Goal: Transaction & Acquisition: Purchase product/service

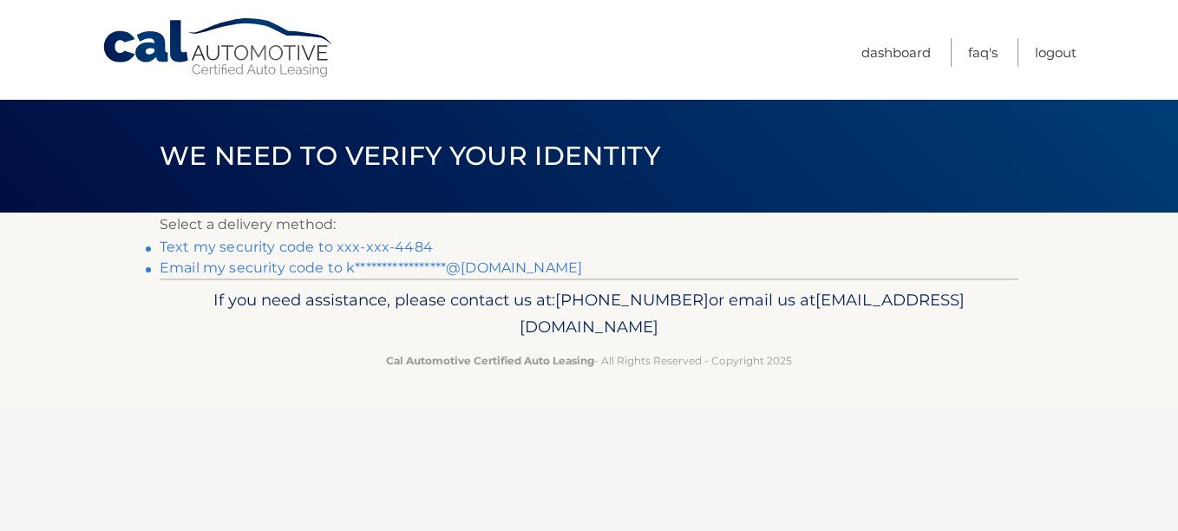
click at [308, 246] on link "Text my security code to xxx-xxx-4484" at bounding box center [296, 247] width 273 height 16
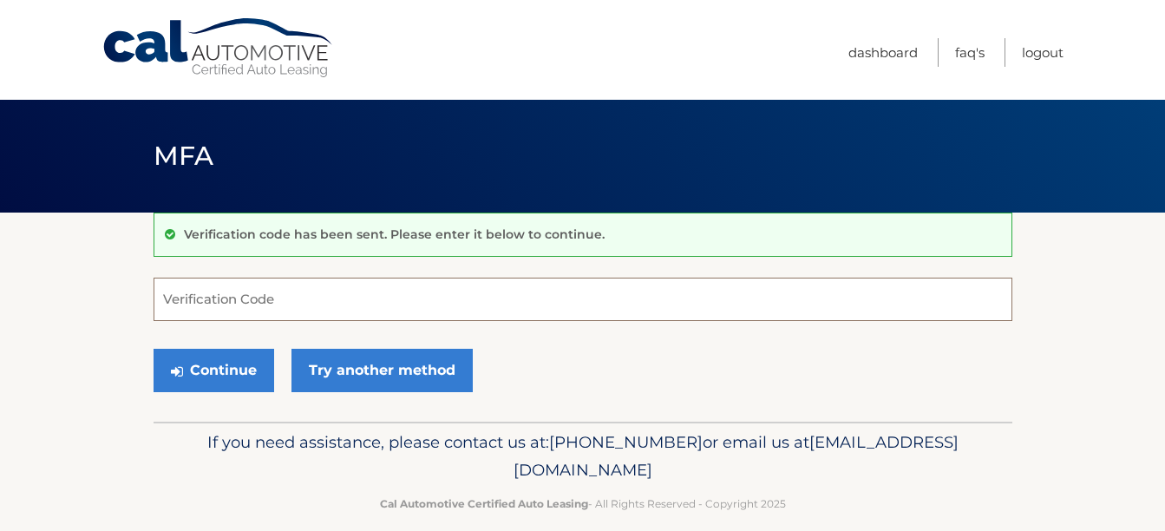
click at [225, 299] on input "Verification Code" at bounding box center [583, 299] width 859 height 43
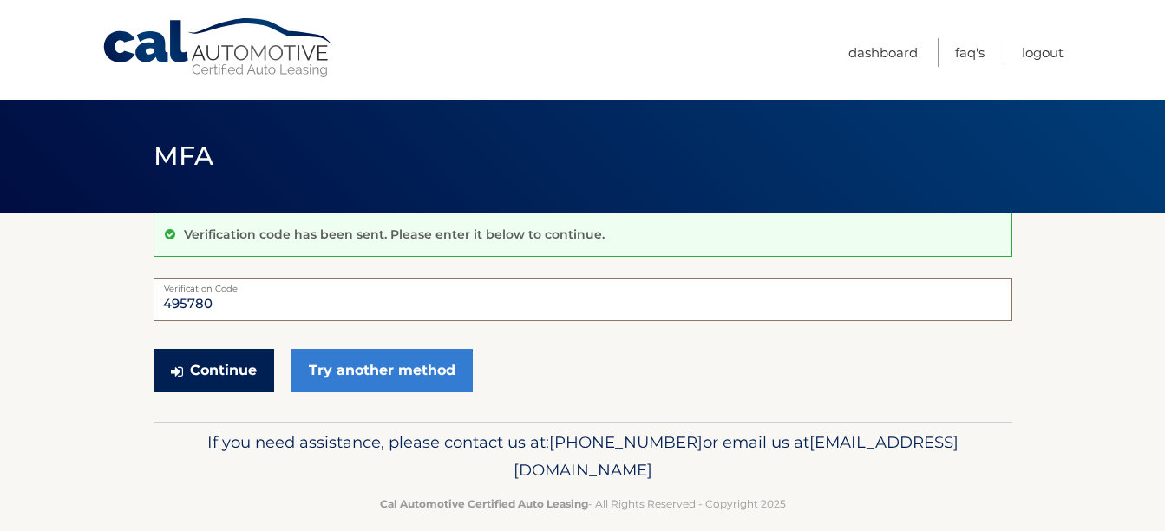
type input "495780"
click at [209, 363] on button "Continue" at bounding box center [214, 370] width 121 height 43
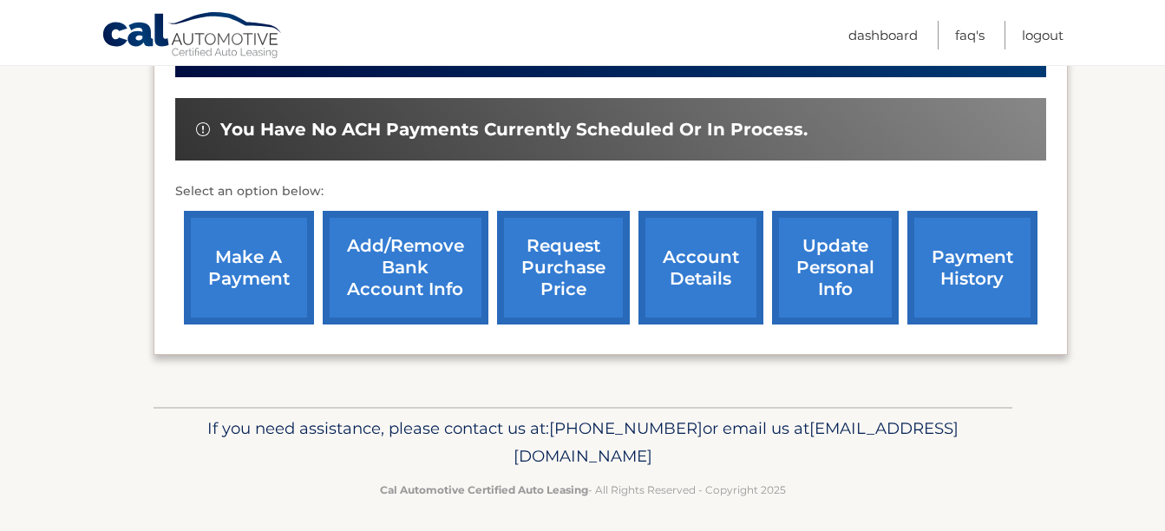
scroll to position [521, 0]
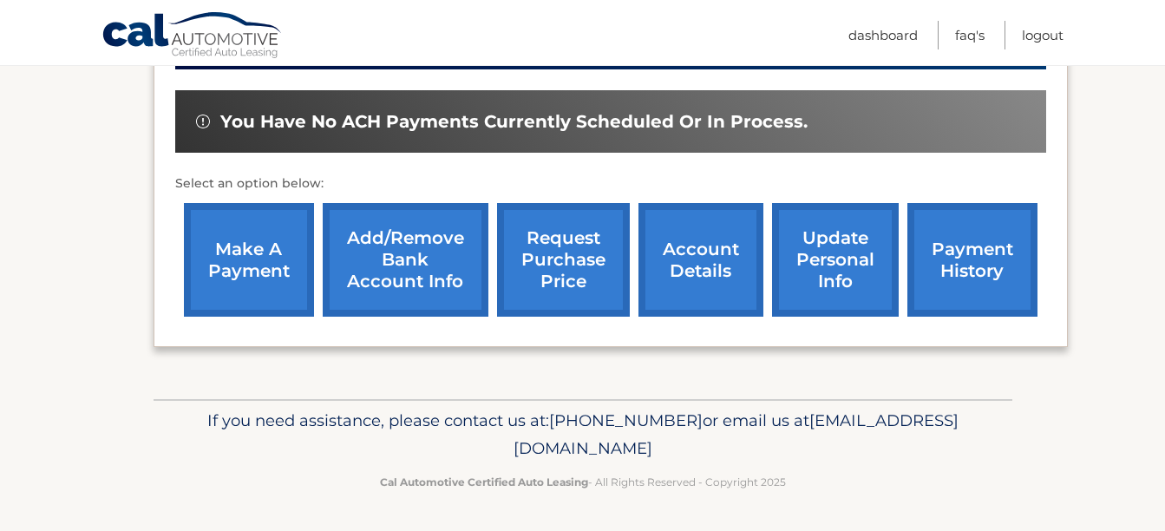
drag, startPoint x: 210, startPoint y: 236, endPoint x: 228, endPoint y: 246, distance: 20.6
click at [210, 236] on link "make a payment" at bounding box center [249, 260] width 130 height 114
click at [229, 246] on link "make a payment" at bounding box center [249, 260] width 130 height 114
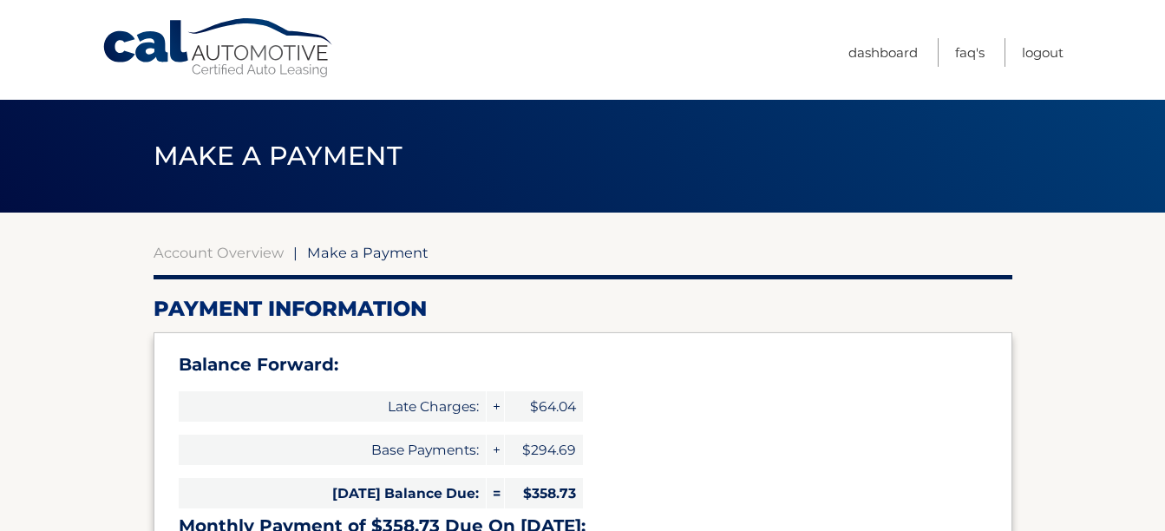
select select "ZDYyNjIxYzktY2E4OC00MmUwLTk4ZWMtYjQzYTA0MDE4MGM5"
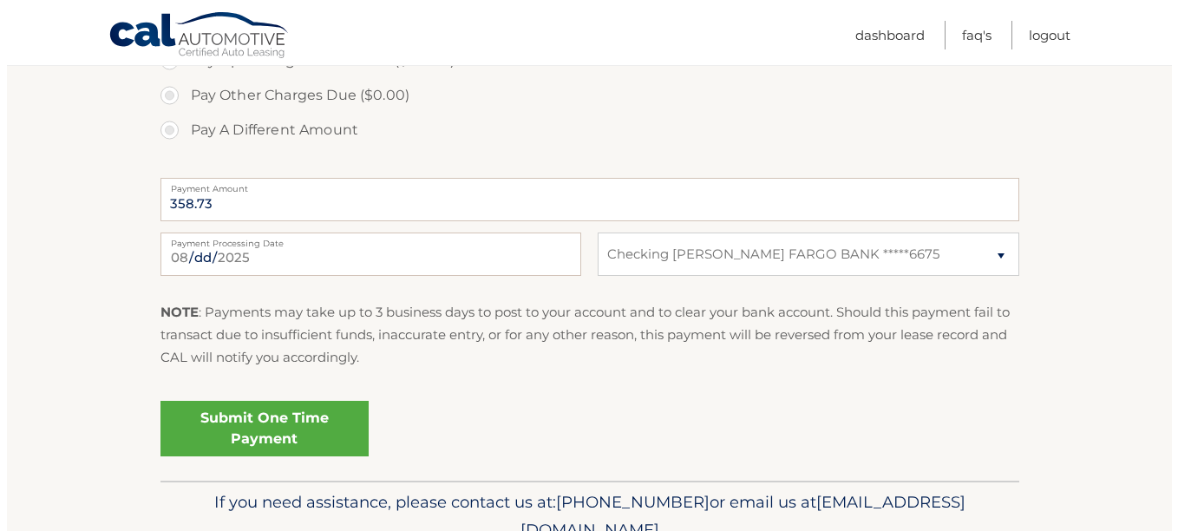
scroll to position [747, 0]
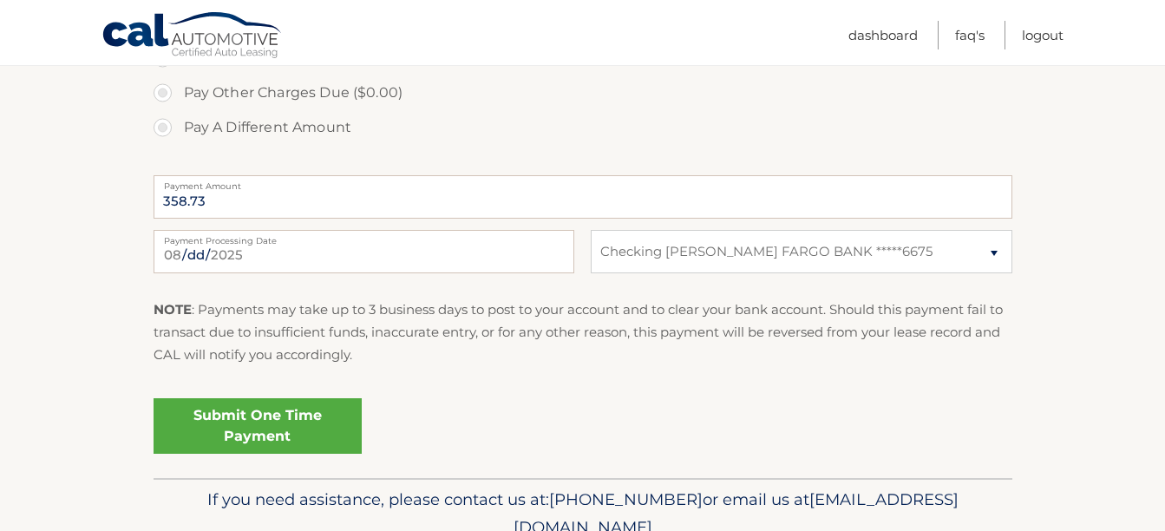
click at [286, 418] on link "Submit One Time Payment" at bounding box center [258, 426] width 208 height 56
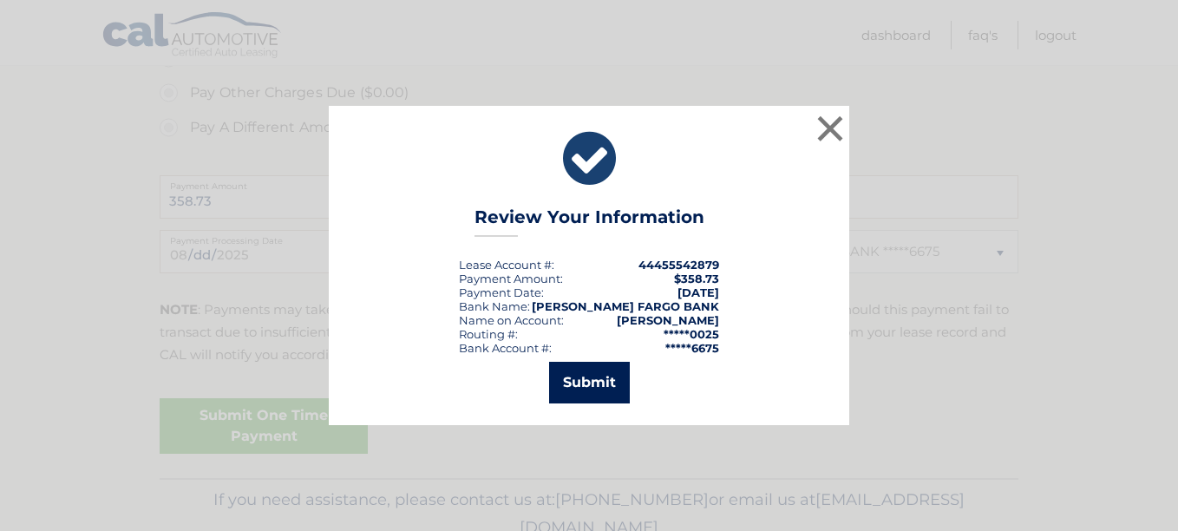
click at [581, 388] on button "Submit" at bounding box center [589, 383] width 81 height 42
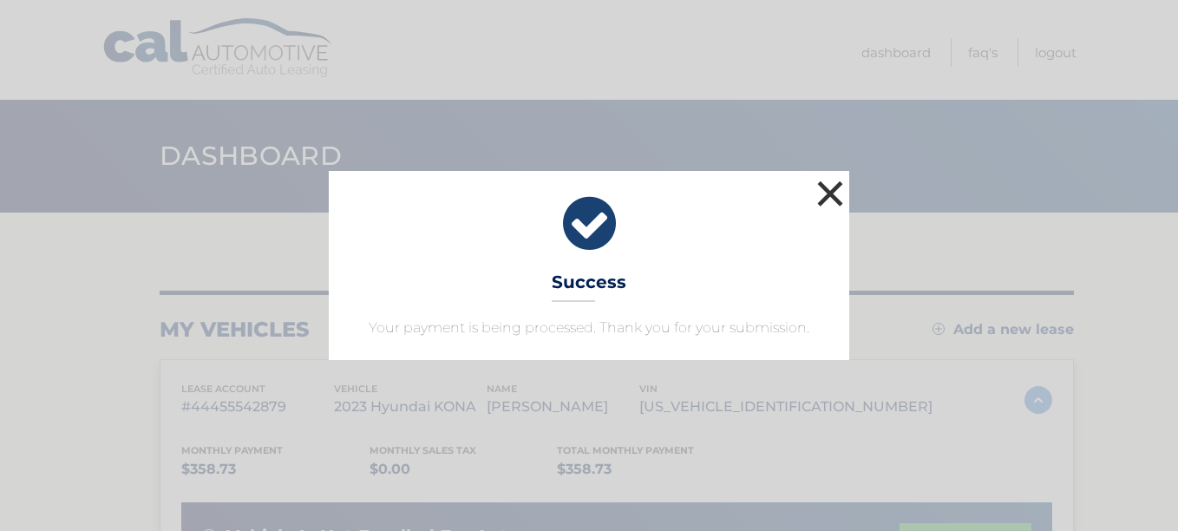
click at [827, 195] on button "×" at bounding box center [830, 193] width 35 height 35
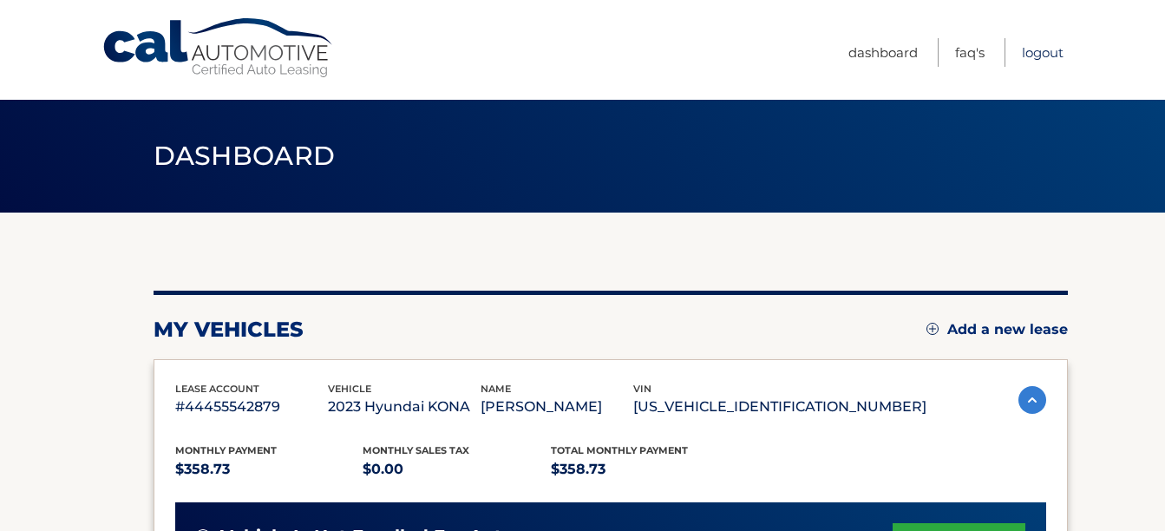
click at [1040, 50] on link "Logout" at bounding box center [1043, 52] width 42 height 29
